Goal: Task Accomplishment & Management: Complete application form

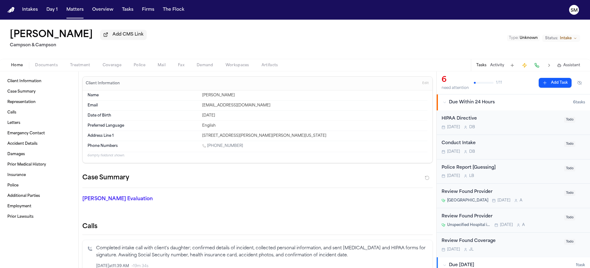
click at [242, 41] on div "Eshrak Alhadabi Add CMS Link Campson & Campson Type : Unknown Status: Intake" at bounding box center [295, 39] width 590 height 39
click at [32, 10] on button "Intakes" at bounding box center [30, 9] width 21 height 11
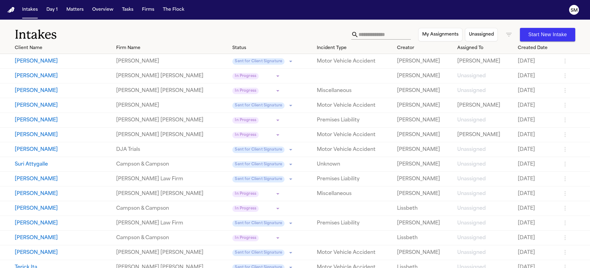
click at [371, 35] on input "text" at bounding box center [384, 35] width 52 height 10
click at [304, 24] on div "Intakes My Assignments Unassigned Start New Intake" at bounding box center [295, 31] width 590 height 23
click at [358, 33] on input "text" at bounding box center [384, 35] width 52 height 10
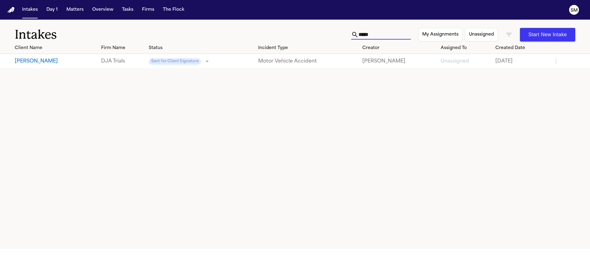
type input "*****"
click at [83, 64] on button "[PERSON_NAME]" at bounding box center [55, 61] width 81 height 7
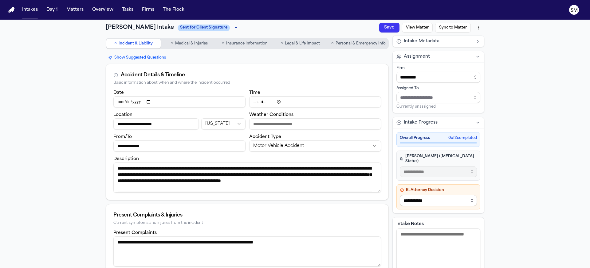
click at [452, 142] on div "Overall Progress 0 of 2 completed" at bounding box center [438, 139] width 84 height 15
click at [76, 10] on button "Matters" at bounding box center [75, 9] width 22 height 11
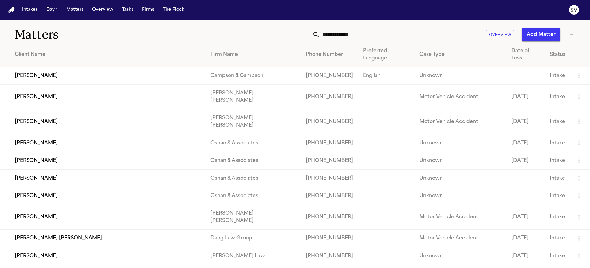
click at [447, 34] on input "text" at bounding box center [399, 35] width 158 height 14
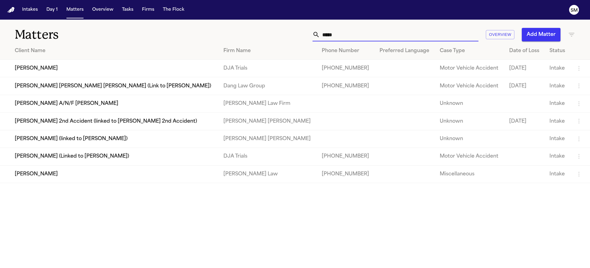
type input "*****"
click at [194, 69] on td "[PERSON_NAME]" at bounding box center [109, 69] width 218 height 18
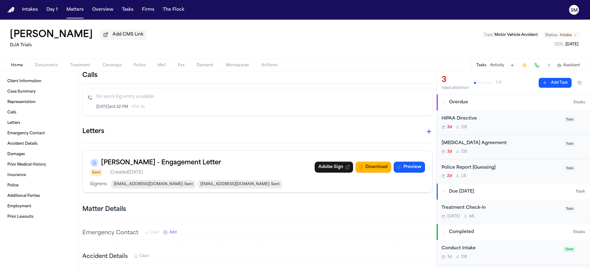
scroll to position [173, 0]
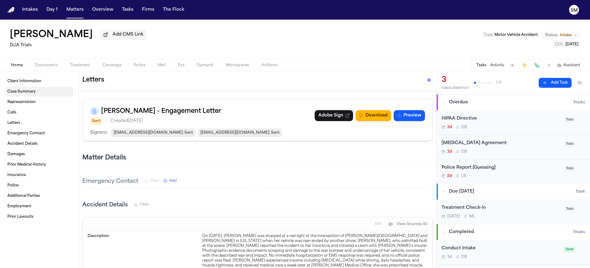
click at [22, 94] on span "Case Summary" at bounding box center [21, 91] width 28 height 5
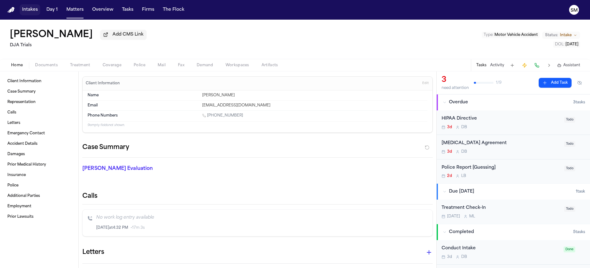
click at [36, 14] on button "Intakes" at bounding box center [30, 9] width 21 height 11
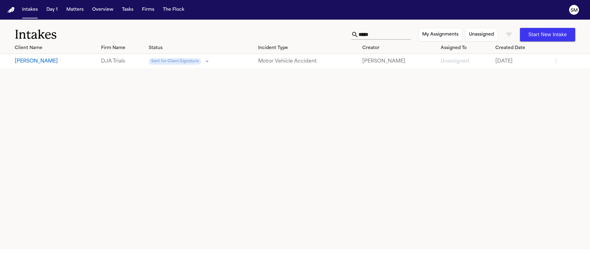
click at [69, 64] on button "[PERSON_NAME]" at bounding box center [55, 61] width 81 height 7
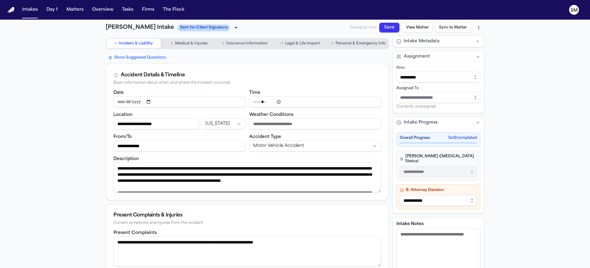
click at [135, 103] on input "**********" at bounding box center [179, 101] width 132 height 11
click at [128, 102] on input "**********" at bounding box center [179, 101] width 132 height 11
type input "**********"
click at [314, 85] on div "Accident Details & Timeline Basic information about when and where the incident…" at bounding box center [247, 76] width 282 height 25
click at [381, 28] on button "Save" at bounding box center [389, 28] width 20 height 10
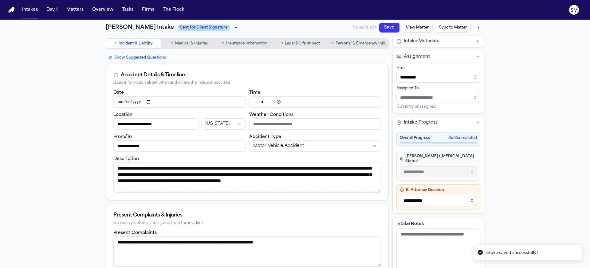
click at [476, 30] on html "**********" at bounding box center [295, 134] width 590 height 268
click at [428, 43] on div "Export to PDF" at bounding box center [433, 41] width 82 height 10
click at [475, 26] on html "**********" at bounding box center [295, 134] width 590 height 268
click at [403, 43] on div "Export to PDF" at bounding box center [433, 41] width 81 height 10
click at [454, 30] on button "Sync to Matter" at bounding box center [453, 28] width 36 height 10
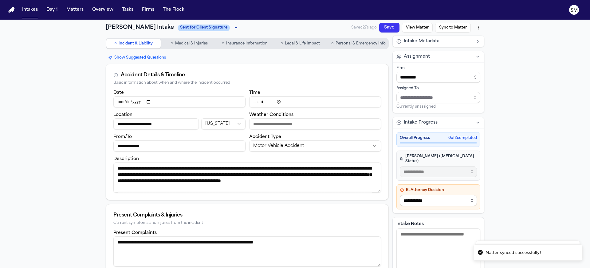
click at [420, 28] on button "View Matter" at bounding box center [417, 28] width 31 height 10
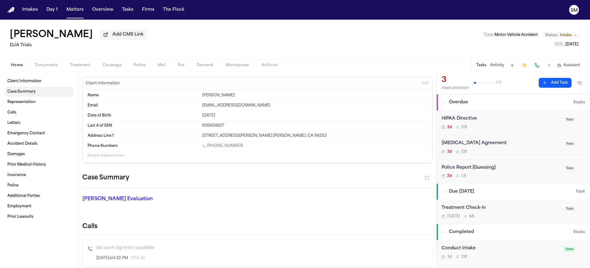
click at [28, 96] on link "Case Summary" at bounding box center [39, 92] width 68 height 10
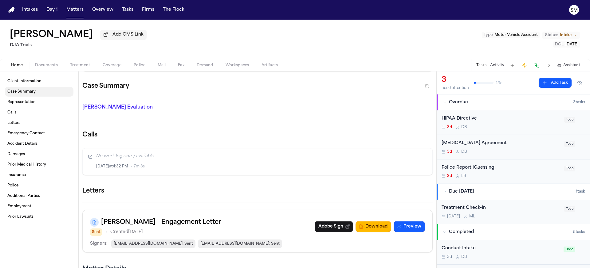
scroll to position [93, 0]
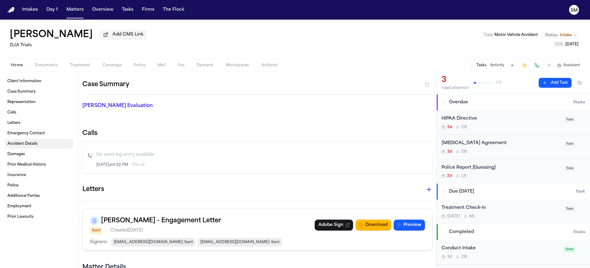
click at [25, 143] on span "Accident Details" at bounding box center [22, 144] width 30 height 5
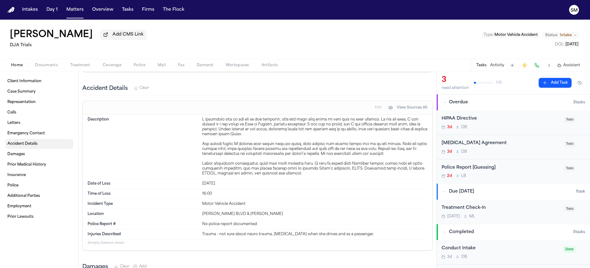
scroll to position [358, 0]
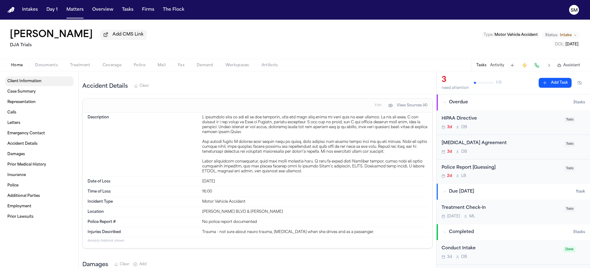
click at [19, 84] on span "Client Information" at bounding box center [24, 81] width 34 height 5
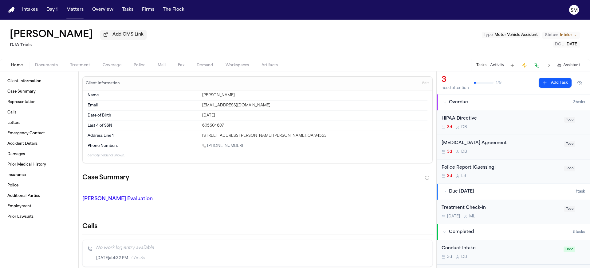
click at [43, 68] on span "Documents" at bounding box center [46, 65] width 23 height 5
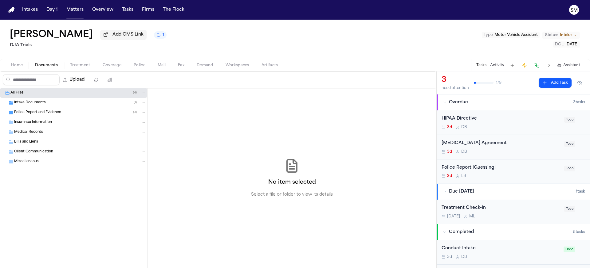
click at [18, 66] on span "Home" at bounding box center [17, 65] width 12 height 5
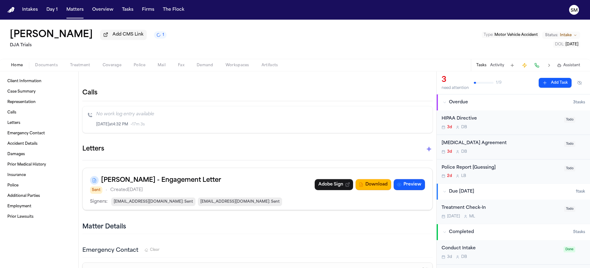
scroll to position [138, 0]
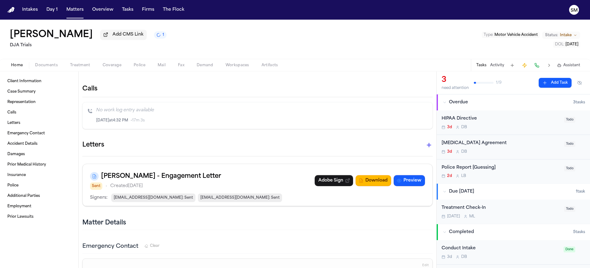
click at [330, 222] on div "Matter Details" at bounding box center [257, 224] width 350 height 14
click at [324, 181] on link "Adobe Sign" at bounding box center [333, 180] width 38 height 11
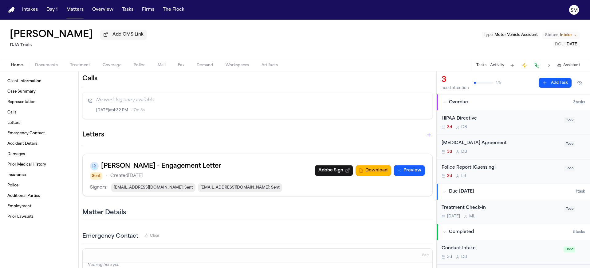
scroll to position [97, 0]
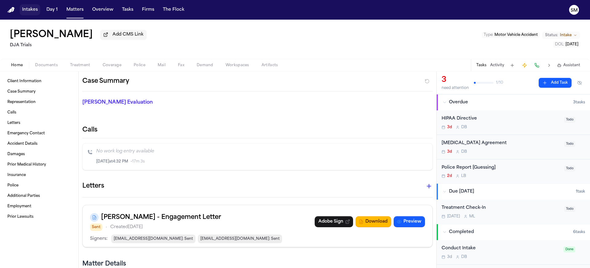
click at [28, 11] on button "Intakes" at bounding box center [30, 9] width 21 height 11
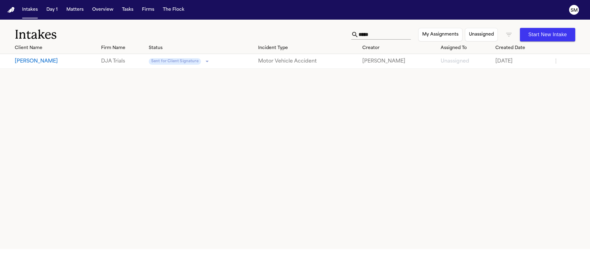
click at [59, 63] on button "[PERSON_NAME]" at bounding box center [55, 61] width 81 height 7
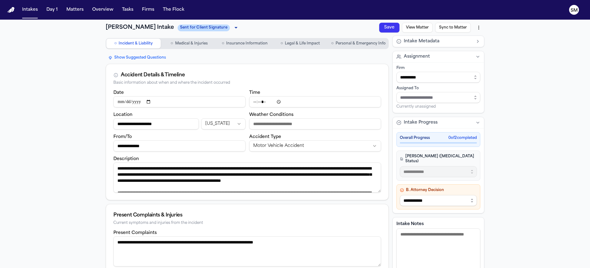
click at [452, 139] on span "0 of 2 completed" at bounding box center [462, 138] width 29 height 5
click at [431, 137] on div "Overall Progress 0 of 2 completed" at bounding box center [438, 138] width 77 height 5
click at [476, 123] on button "Intake Progress" at bounding box center [437, 122] width 91 height 11
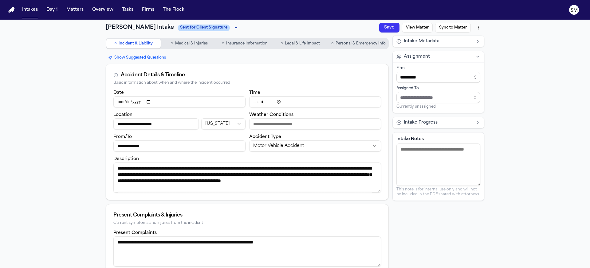
click at [476, 123] on button "Intake Progress" at bounding box center [437, 122] width 91 height 11
